Goal: Information Seeking & Learning: Find specific fact

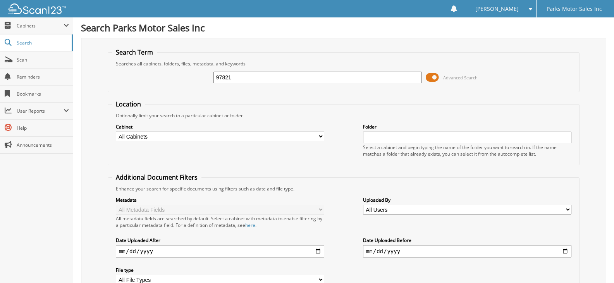
type input "97821"
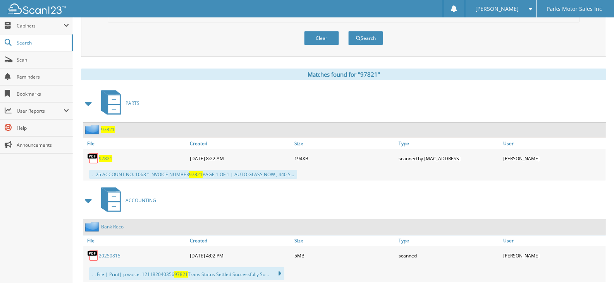
scroll to position [310, 0]
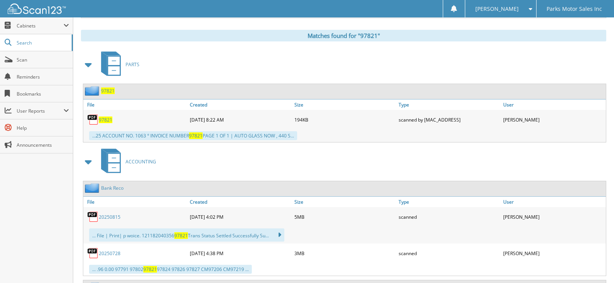
click at [105, 120] on span "97821" at bounding box center [106, 120] width 14 height 7
click at [107, 90] on span "97821" at bounding box center [108, 90] width 14 height 7
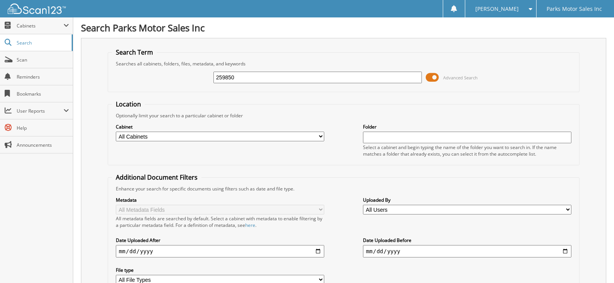
type input "259850"
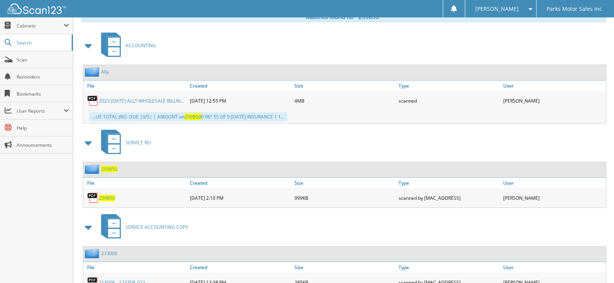
scroll to position [376, 0]
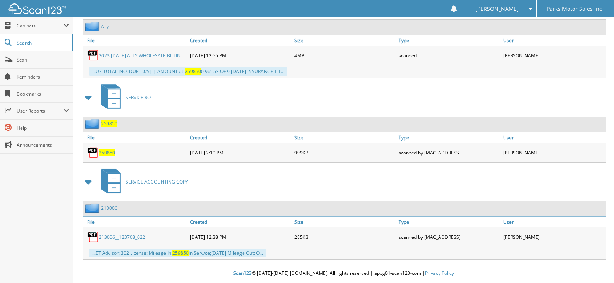
click at [106, 151] on span "259850" at bounding box center [107, 152] width 16 height 7
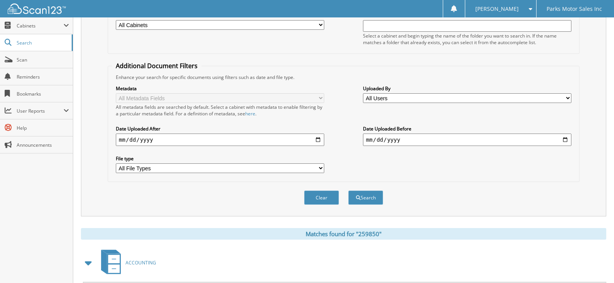
scroll to position [0, 0]
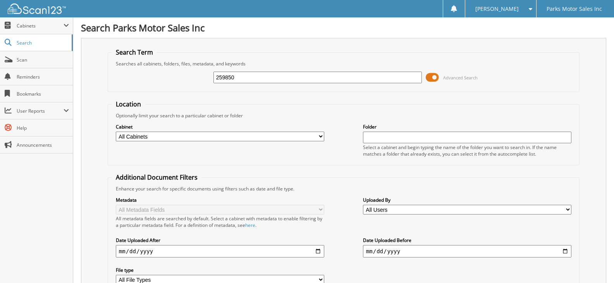
drag, startPoint x: 249, startPoint y: 77, endPoint x: 173, endPoint y: 79, distance: 75.5
click at [173, 79] on div "259850 Advanced Search" at bounding box center [343, 77] width 463 height 21
type input "260514"
drag, startPoint x: 238, startPoint y: 77, endPoint x: 185, endPoint y: 80, distance: 52.3
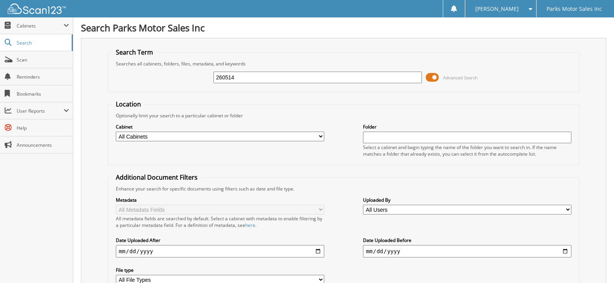
click at [185, 80] on div "260514 Advanced Search" at bounding box center [343, 77] width 463 height 21
type input "259850"
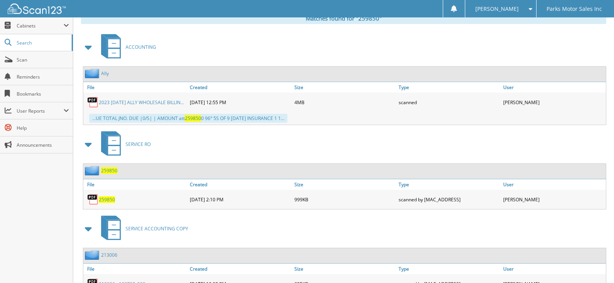
scroll to position [348, 0]
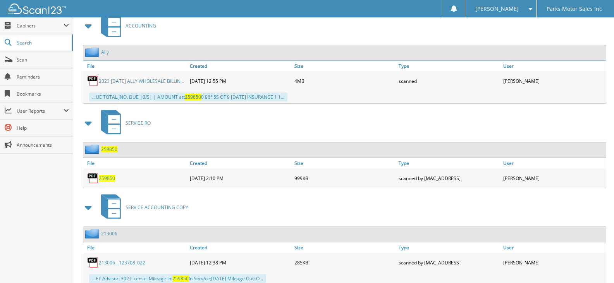
click at [111, 150] on span "259850" at bounding box center [109, 149] width 16 height 7
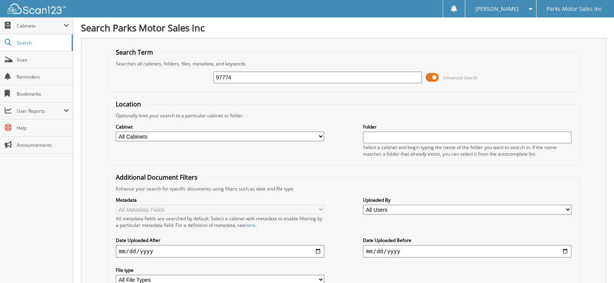
type input "97774"
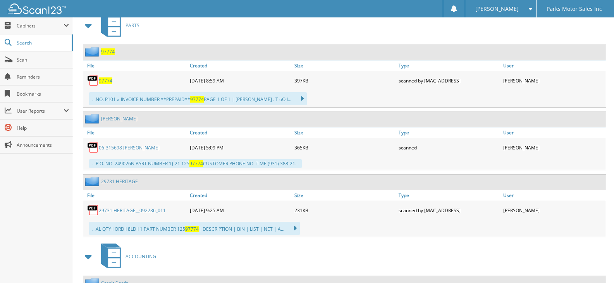
scroll to position [348, 0]
click at [105, 81] on span "97774" at bounding box center [106, 81] width 14 height 7
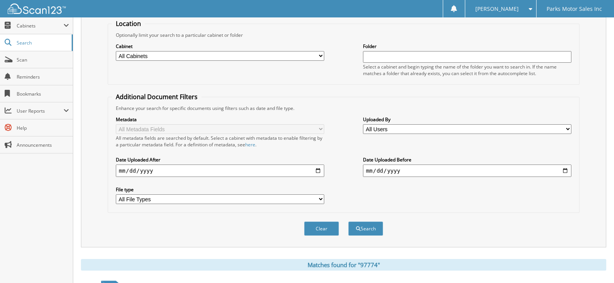
scroll to position [0, 0]
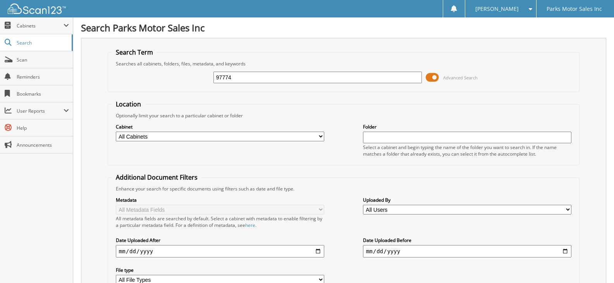
click at [356, 43] on div "Search Term Searches all cabinets, folders, files, metadata, and keywords 97774…" at bounding box center [343, 183] width 525 height 290
